Goal: Communication & Community: Answer question/provide support

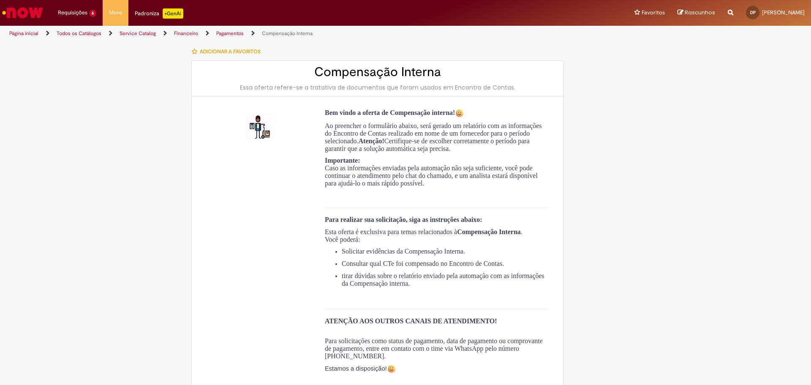
type input "**********"
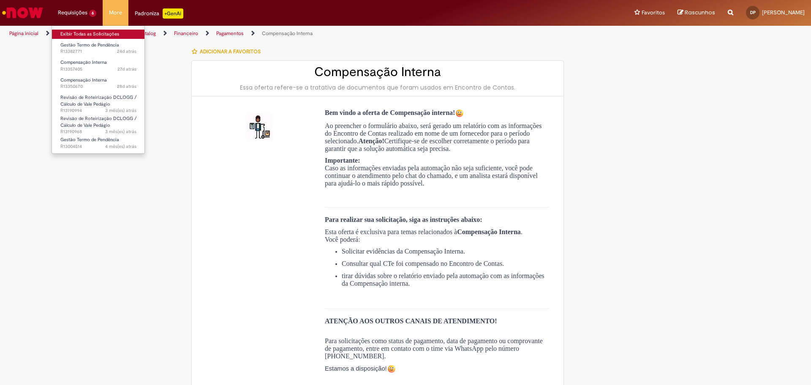
click at [95, 37] on link "Exibir Todas as Solicitações" at bounding box center [98, 34] width 93 height 9
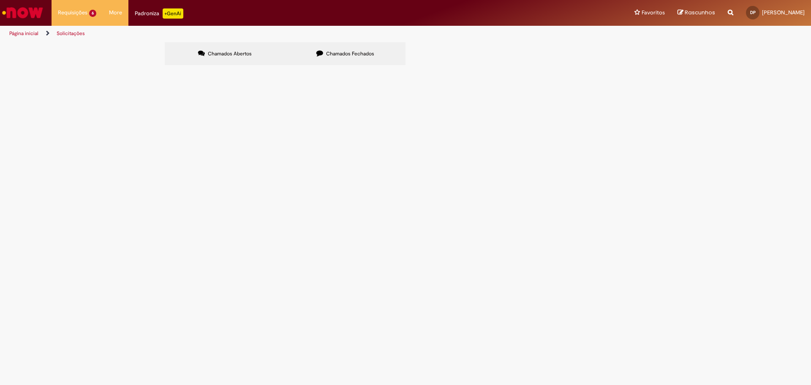
click at [0, 0] on td at bounding box center [0, 0] width 0 height 0
click at [0, 0] on span "Pendente Usuário" at bounding box center [0, 0] width 0 height 0
click at [0, 0] on span "Compensação Interna" at bounding box center [0, 0] width 0 height 0
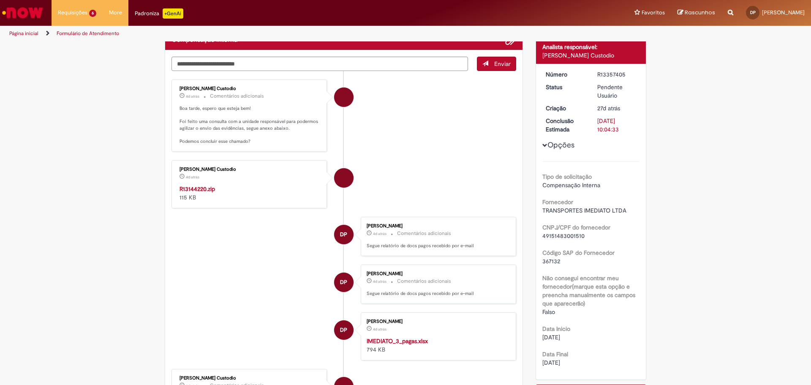
scroll to position [84, 0]
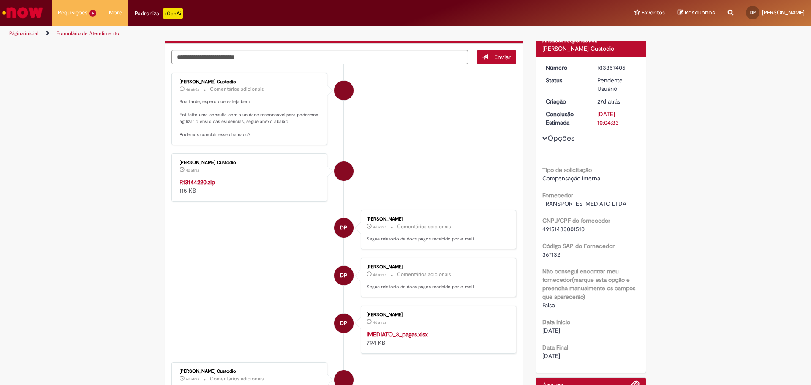
click at [203, 181] on strong "R13144220.zip" at bounding box center [196, 182] width 35 height 8
click at [261, 59] on textarea "Digite sua mensagem aqui..." at bounding box center [319, 57] width 296 height 14
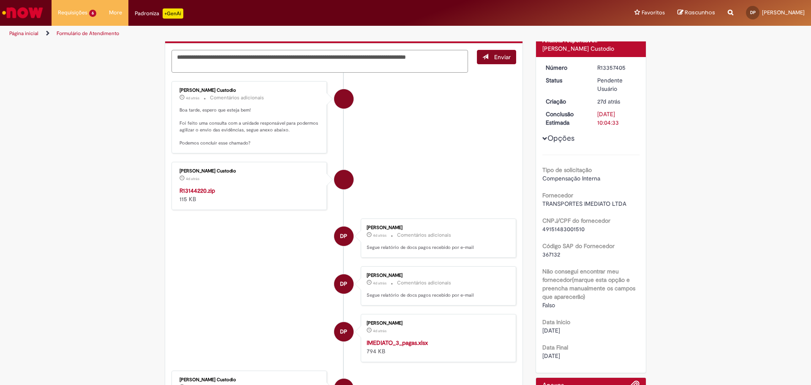
type textarea "**********"
click at [490, 52] on button "Enviar" at bounding box center [496, 57] width 39 height 14
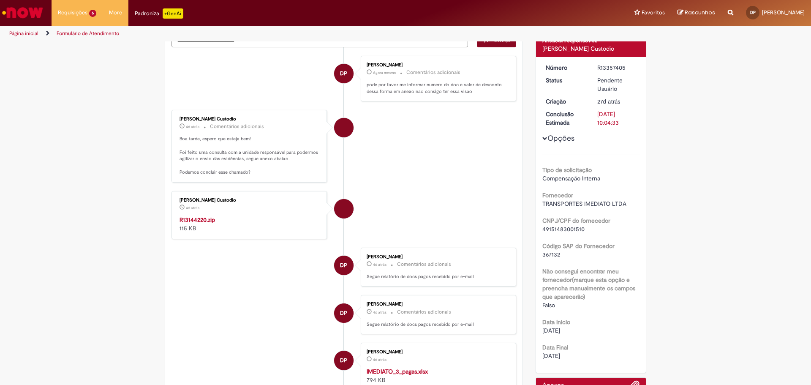
scroll to position [68, 0]
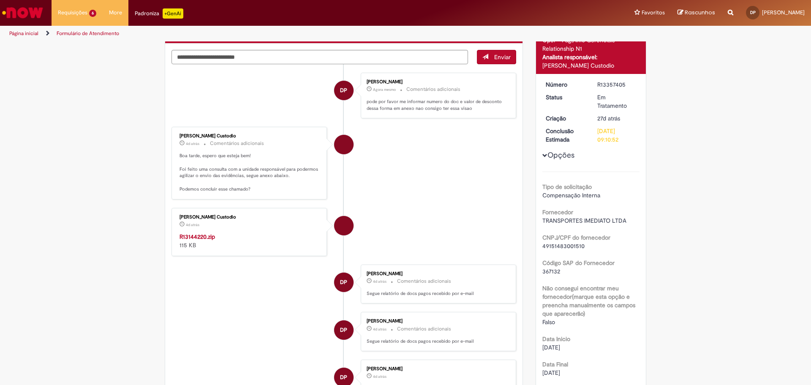
click at [34, 12] on img "Ir para a Homepage" at bounding box center [22, 12] width 43 height 17
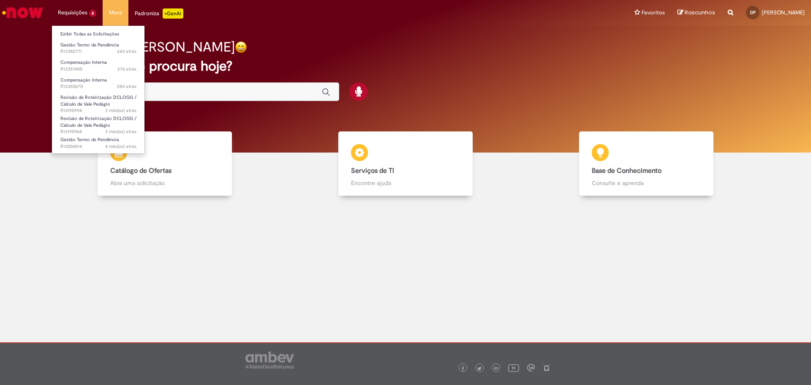
click at [82, 14] on li "Requisições 6 Exibir Todas as Solicitações Gestão Termo de Pendência 24d atrás …" at bounding box center [77, 12] width 51 height 25
click at [98, 33] on link "Exibir Todas as Solicitações" at bounding box center [98, 34] width 93 height 9
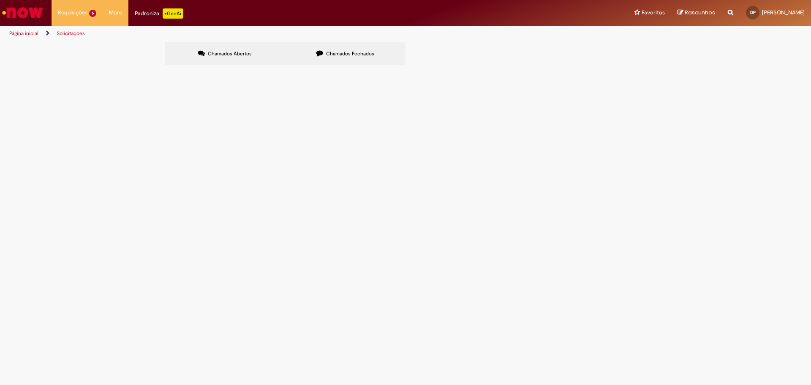
click at [0, 0] on span "Em Tratamento" at bounding box center [0, 0] width 0 height 0
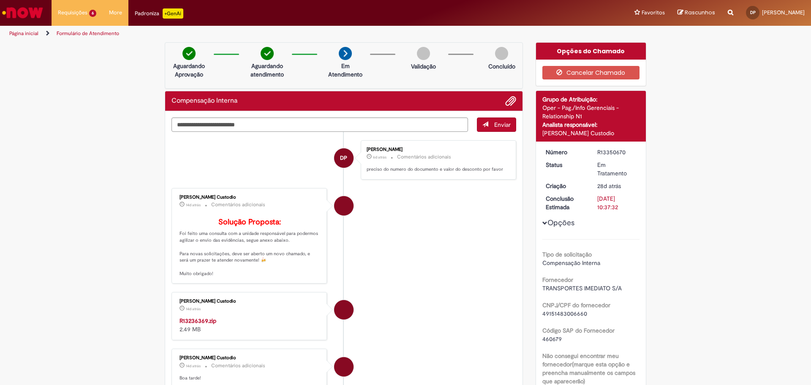
click at [31, 9] on img "Ir para a Homepage" at bounding box center [22, 12] width 43 height 17
